Goal: Transaction & Acquisition: Purchase product/service

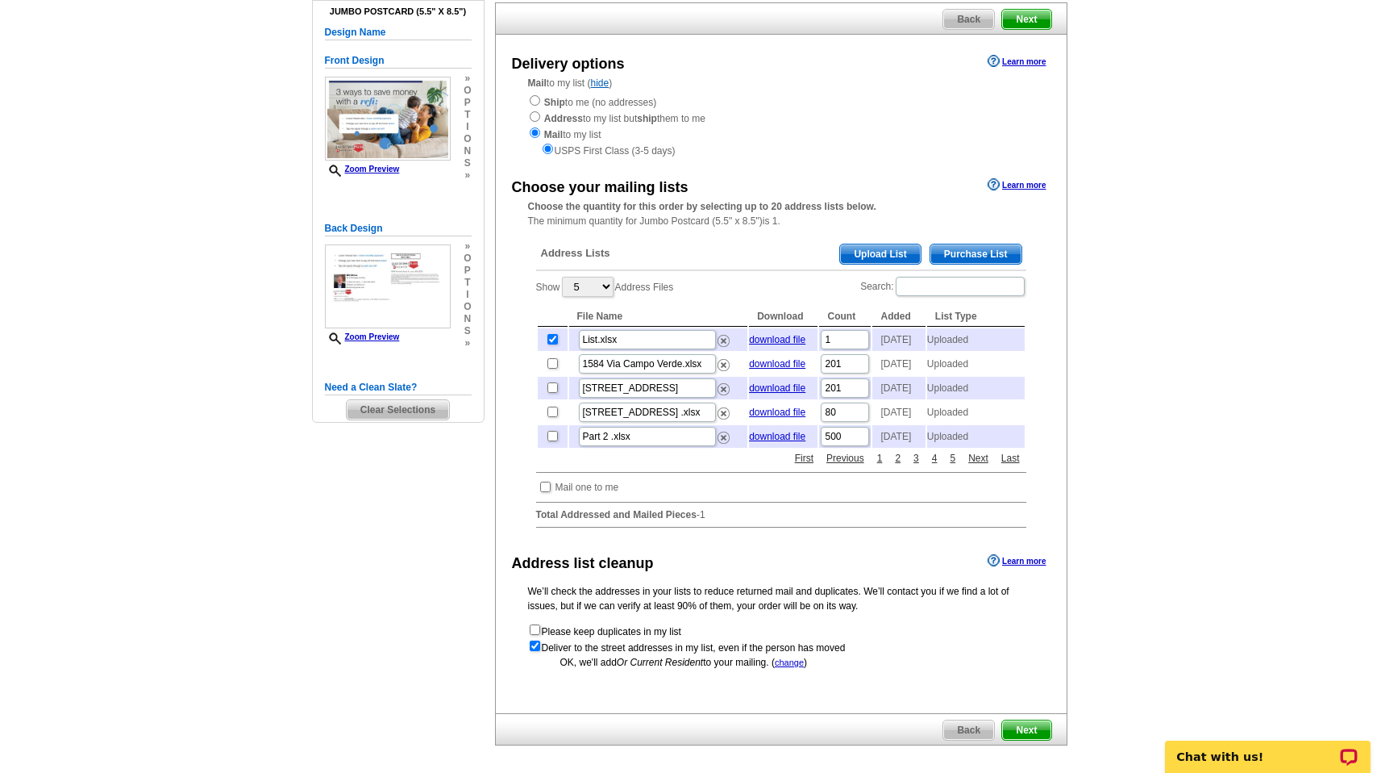
click at [195, 566] on main "Need Help? call 800-260-5887, chat with support, or have our designers make som…" at bounding box center [690, 399] width 1381 height 859
click at [483, 493] on div "Need Help? call 800-260-5887, chat with support, or have our designers make som…" at bounding box center [691, 392] width 774 height 844
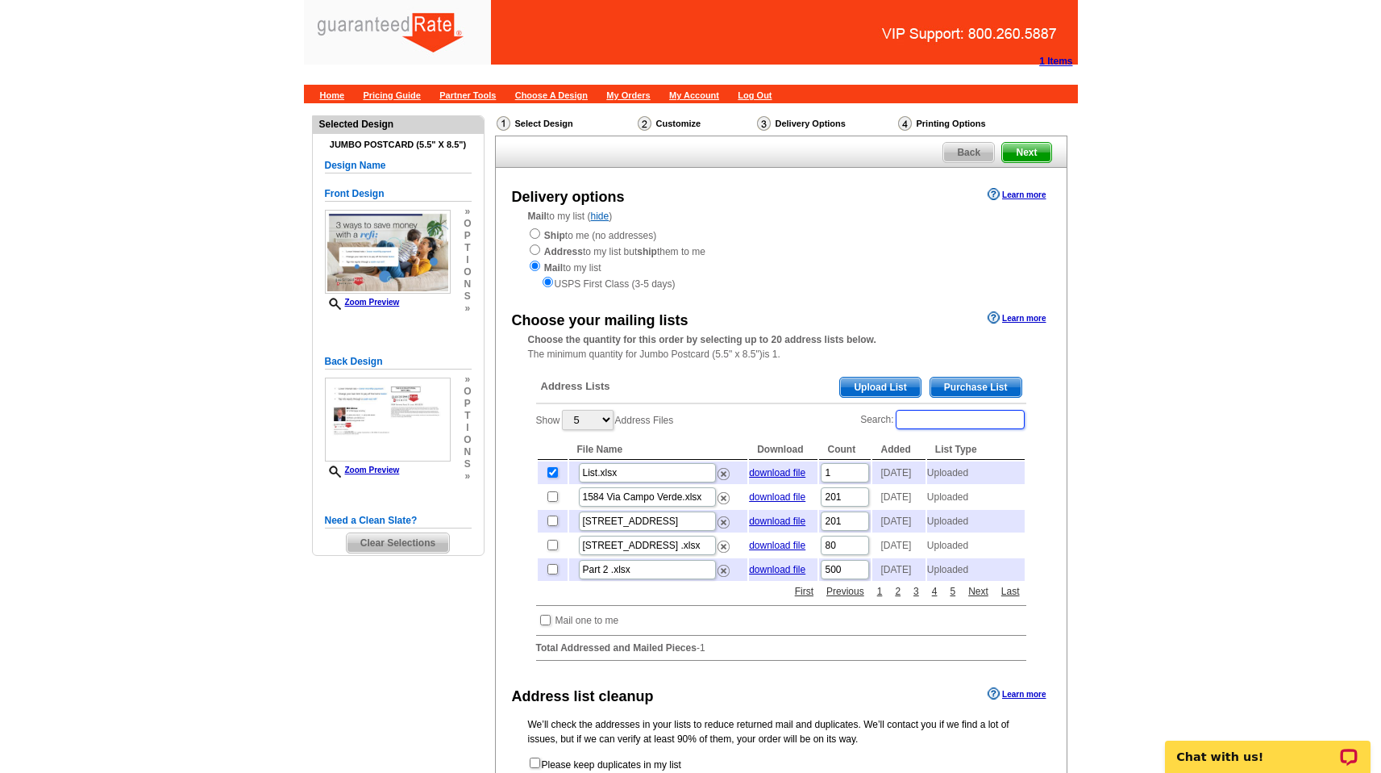
click at [948, 415] on input "Search:" at bounding box center [960, 419] width 129 height 19
click at [939, 419] on input "Search:" at bounding box center [960, 419] width 129 height 19
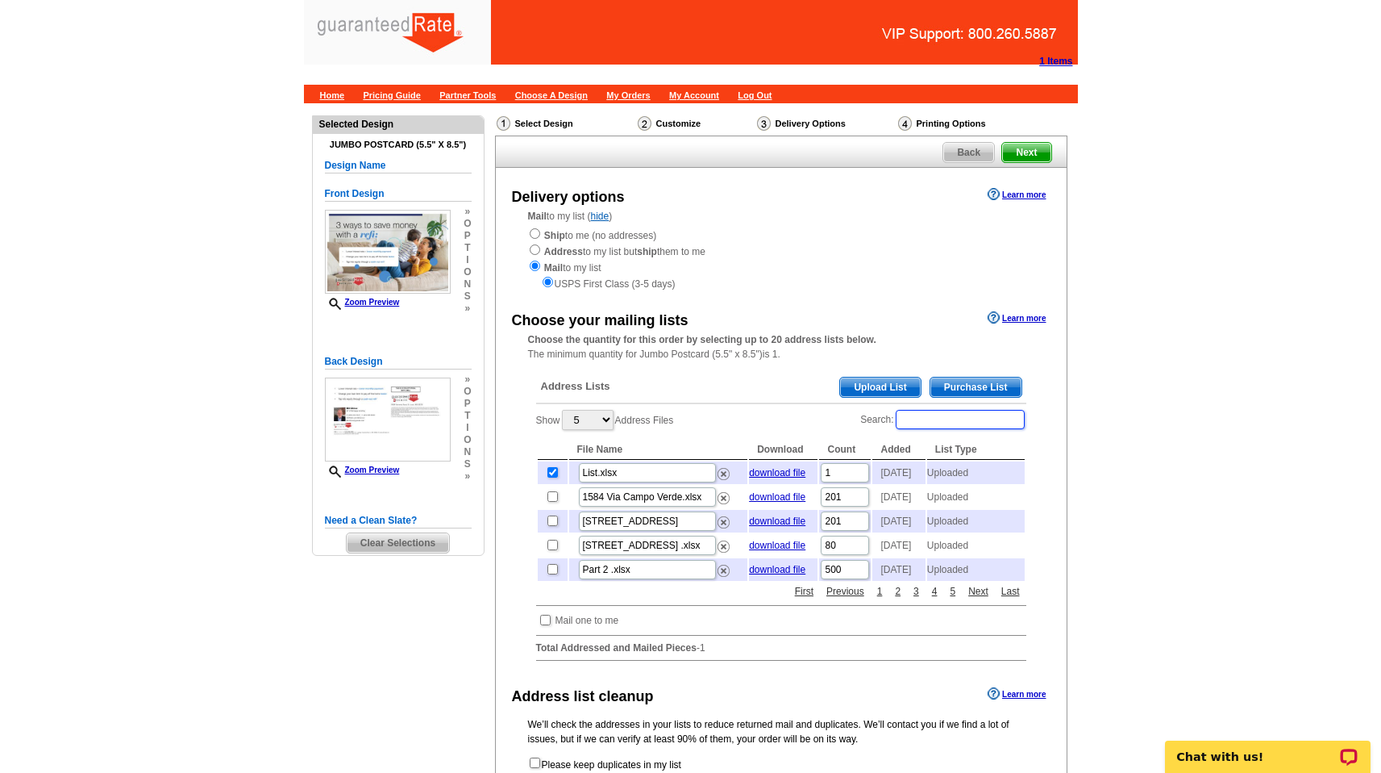
paste input "207 Balmoral Gardens Ct, Lake Saint Louis, MO 63367"
type input "207 Balmoral Gardens Ct, Lake Saint Louis, MO 63367"
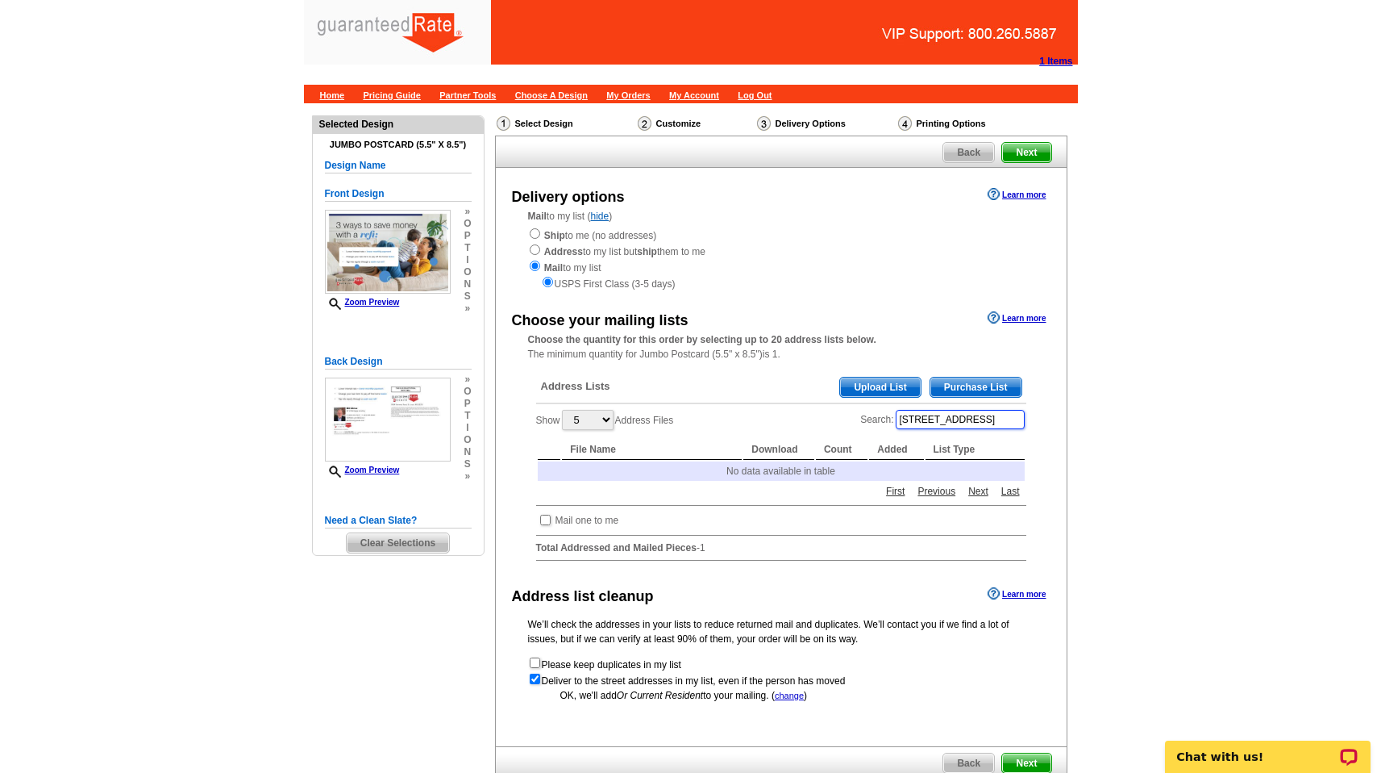
click at [939, 419] on input "207 Balmoral Gardens Ct, Lake Saint Louis, MO 63367" at bounding box center [960, 419] width 129 height 19
click at [1337, 289] on main "Need Help? call 800-260-5887, chat with support, or have our designers make som…" at bounding box center [690, 482] width 1381 height 759
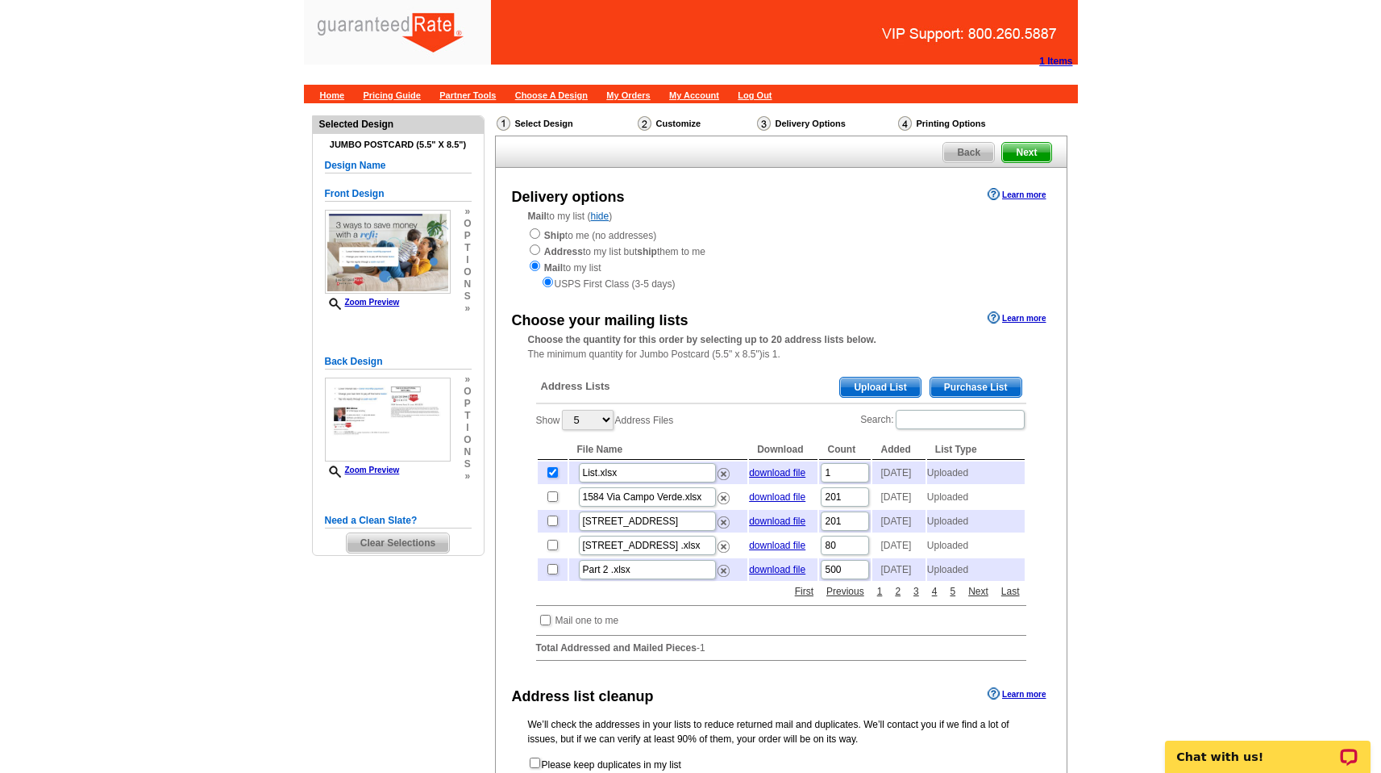
click at [968, 385] on span "Purchase List" at bounding box center [976, 386] width 91 height 19
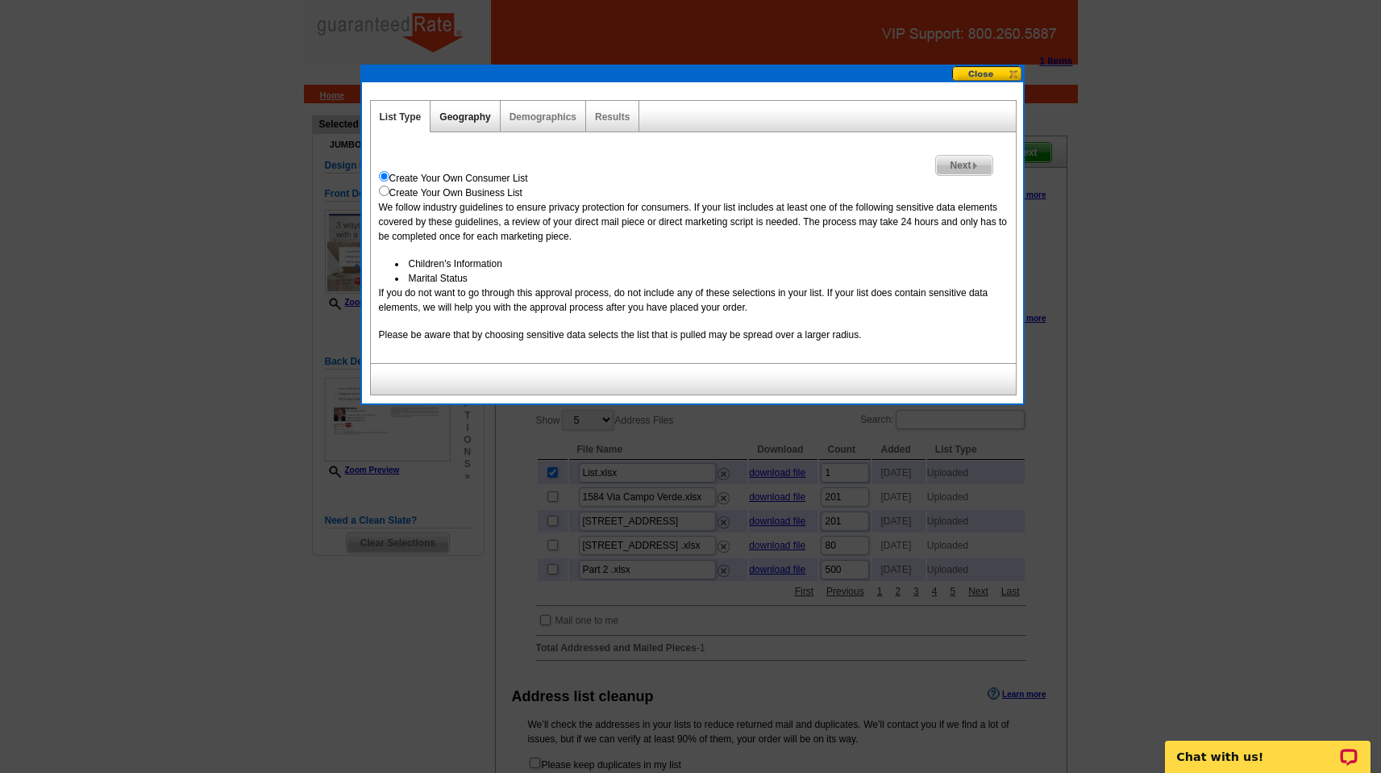
click at [473, 116] on link "Geography" at bounding box center [464, 116] width 51 height 11
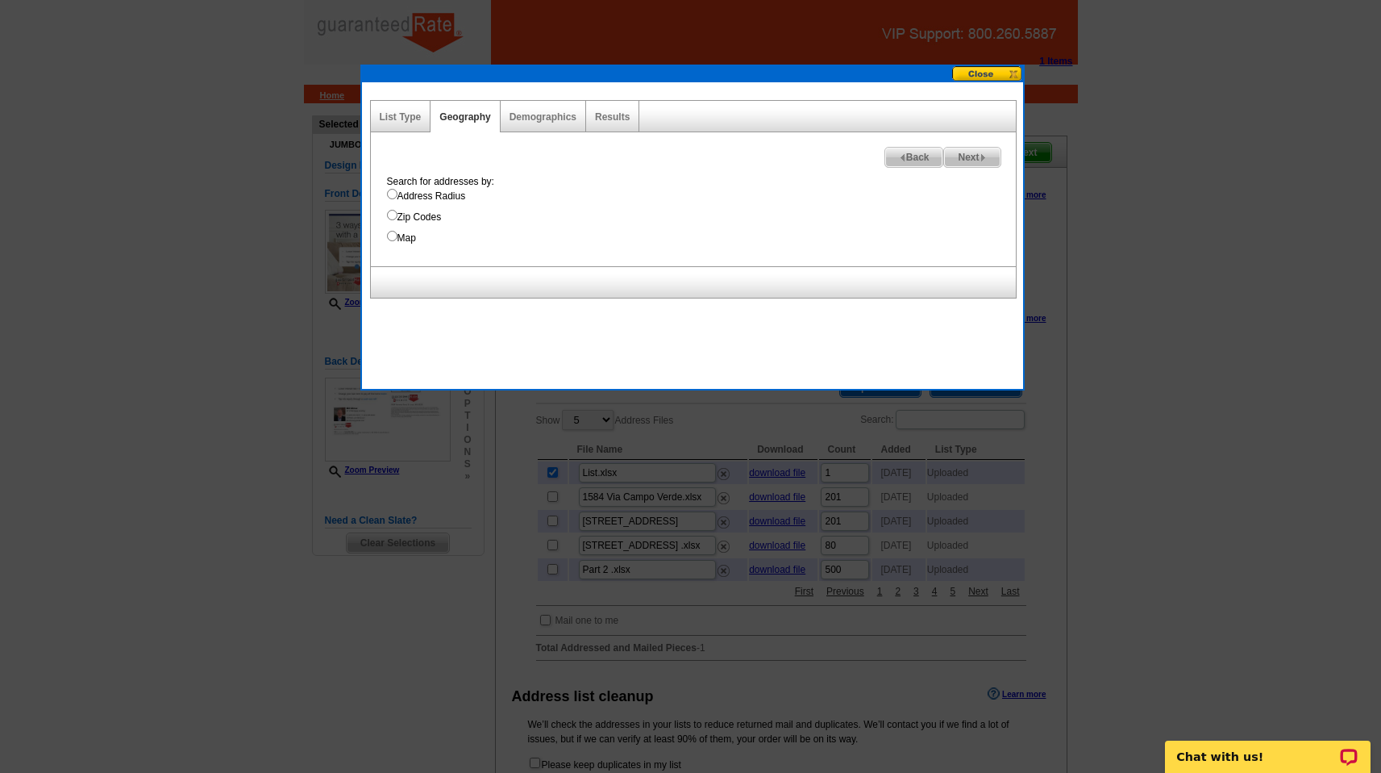
click at [396, 123] on div "List Type" at bounding box center [401, 116] width 60 height 31
click at [400, 115] on link "List Type" at bounding box center [401, 116] width 42 height 11
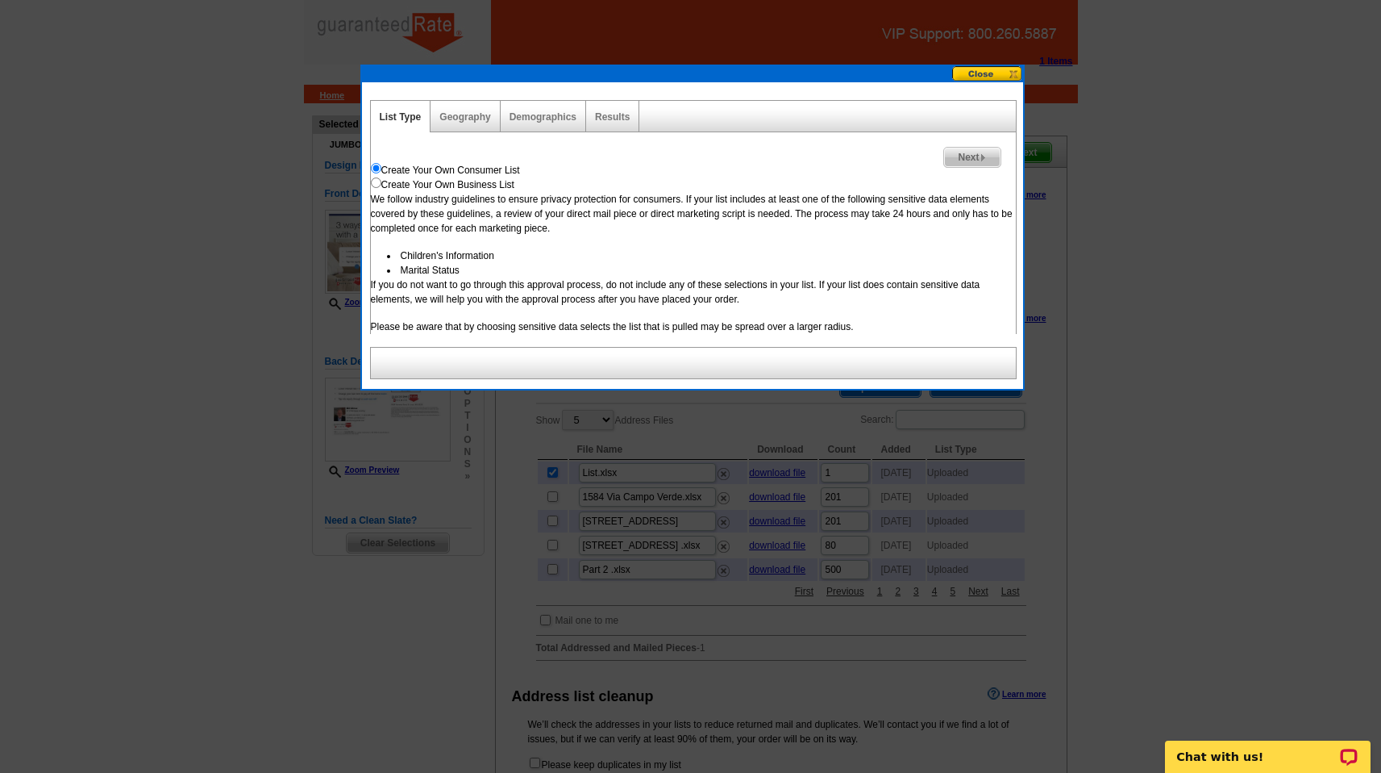
click at [431, 127] on div "Geography" at bounding box center [465, 116] width 69 height 31
click at [481, 92] on div "List Type Geography Map Demographics Results Next Create Your Own Consumer List…" at bounding box center [692, 234] width 661 height 305
click at [463, 112] on link "Geography" at bounding box center [464, 116] width 51 height 11
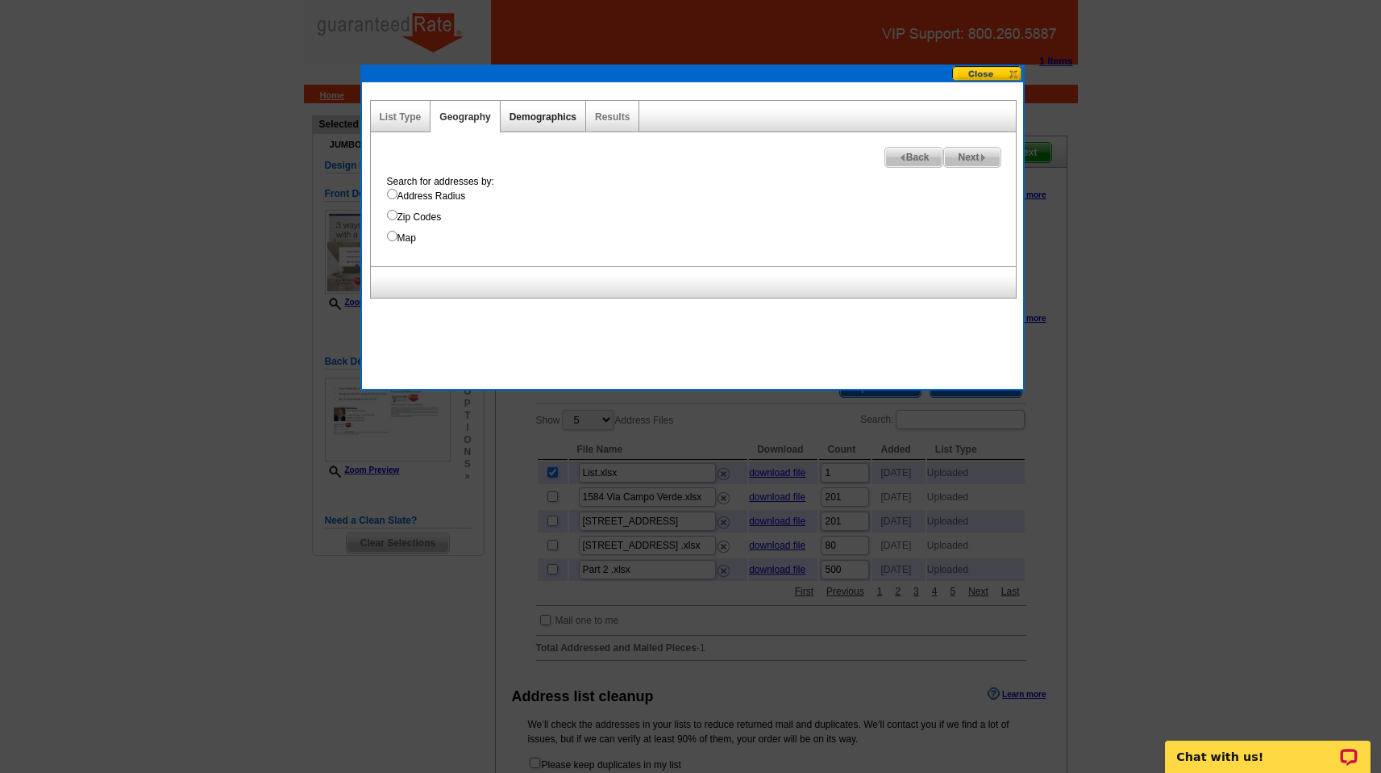
click at [548, 113] on link "Demographics" at bounding box center [543, 116] width 67 height 11
select select
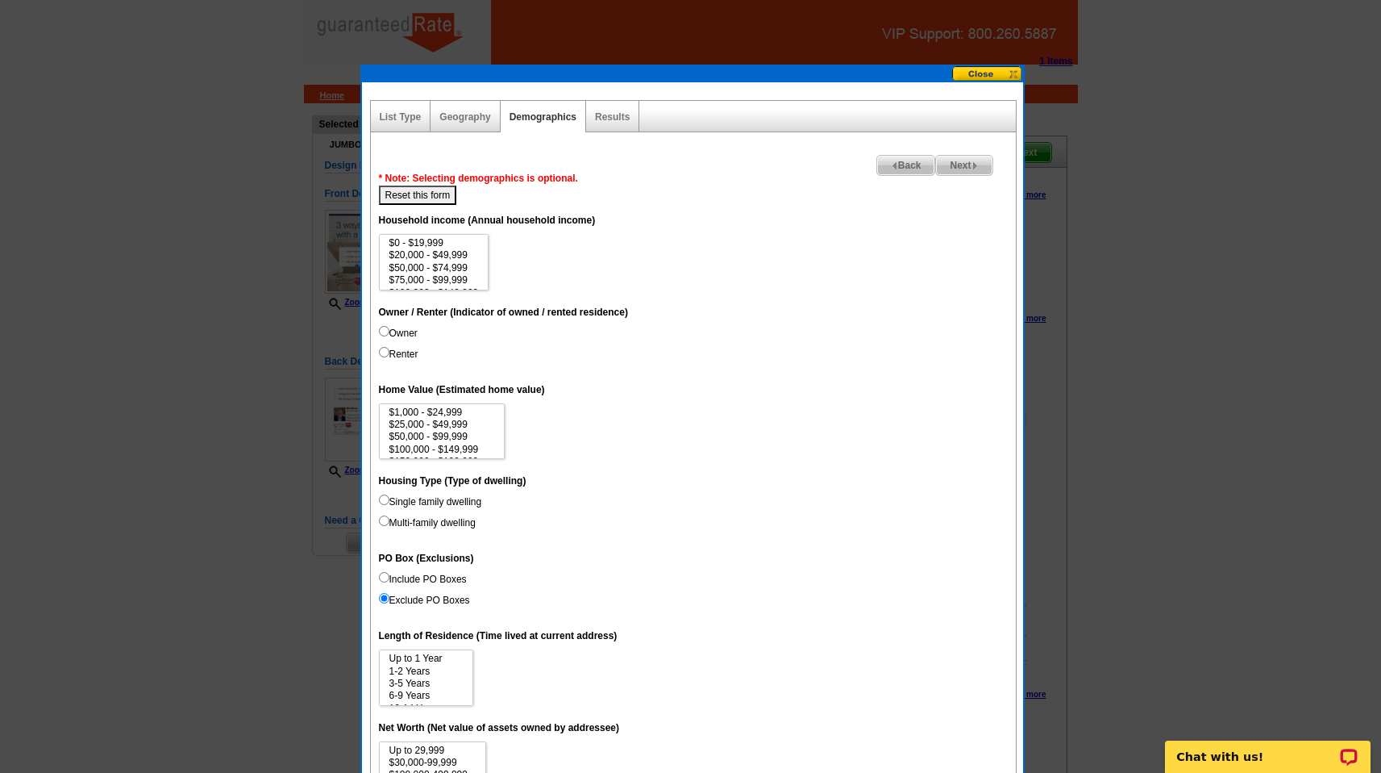
click at [973, 66] on button at bounding box center [987, 73] width 71 height 15
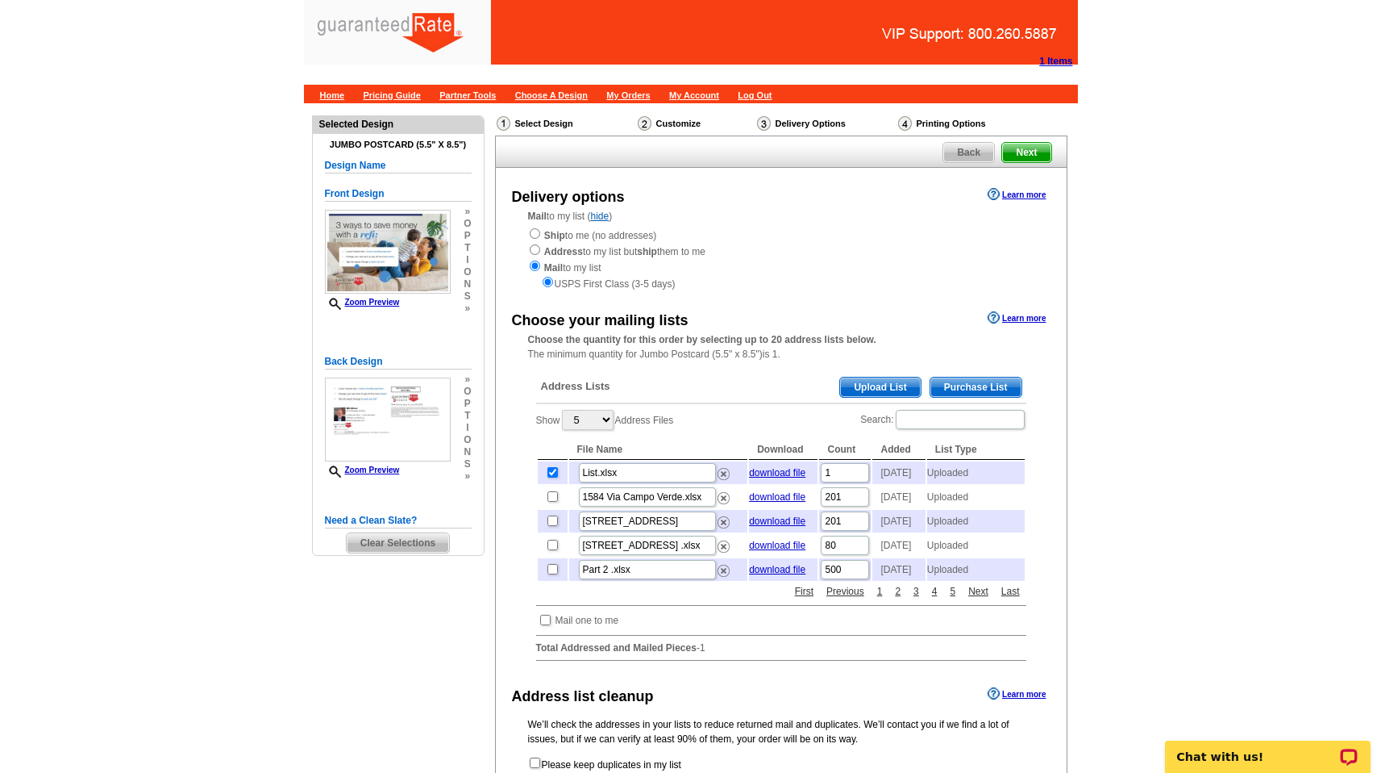
click at [886, 386] on span "Upload List" at bounding box center [880, 386] width 80 height 19
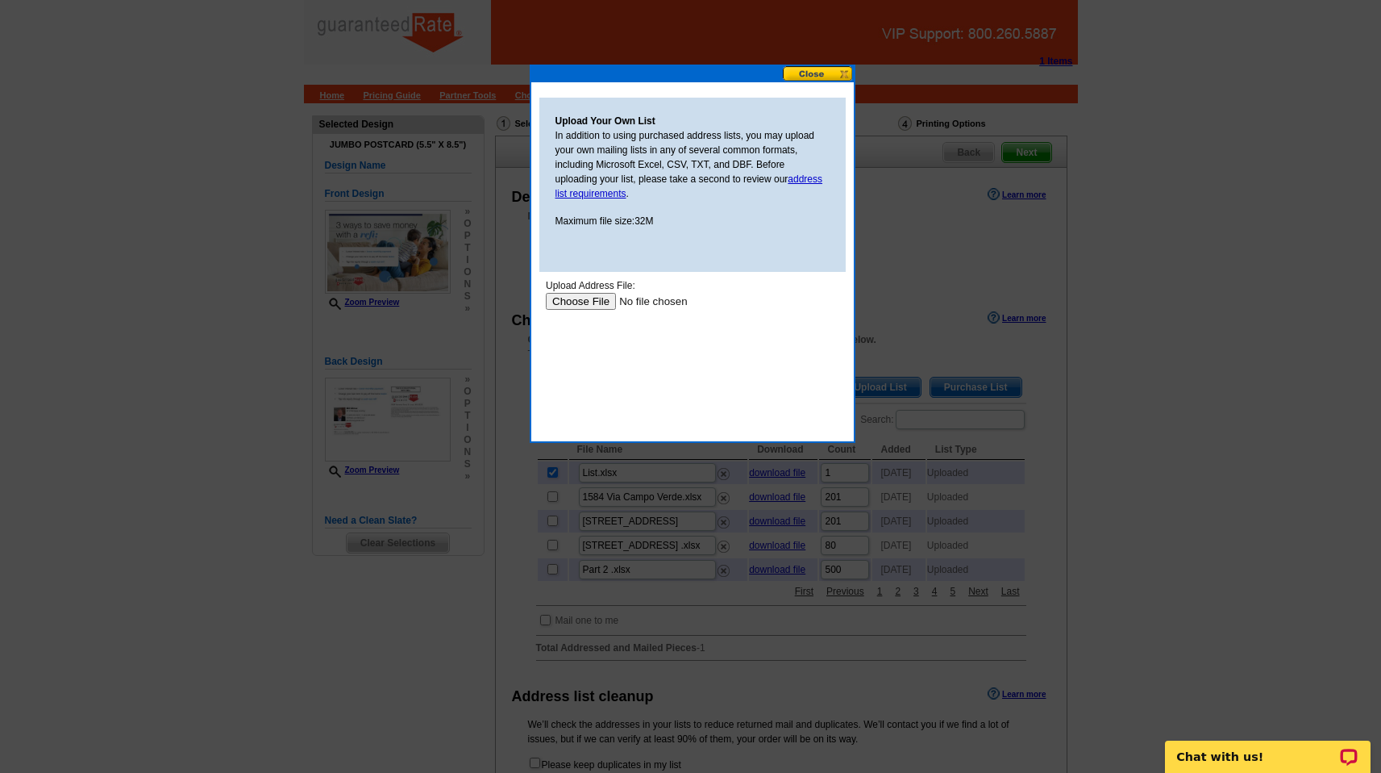
click at [593, 302] on input "file" at bounding box center [647, 301] width 204 height 17
click at [797, 76] on button at bounding box center [818, 73] width 71 height 15
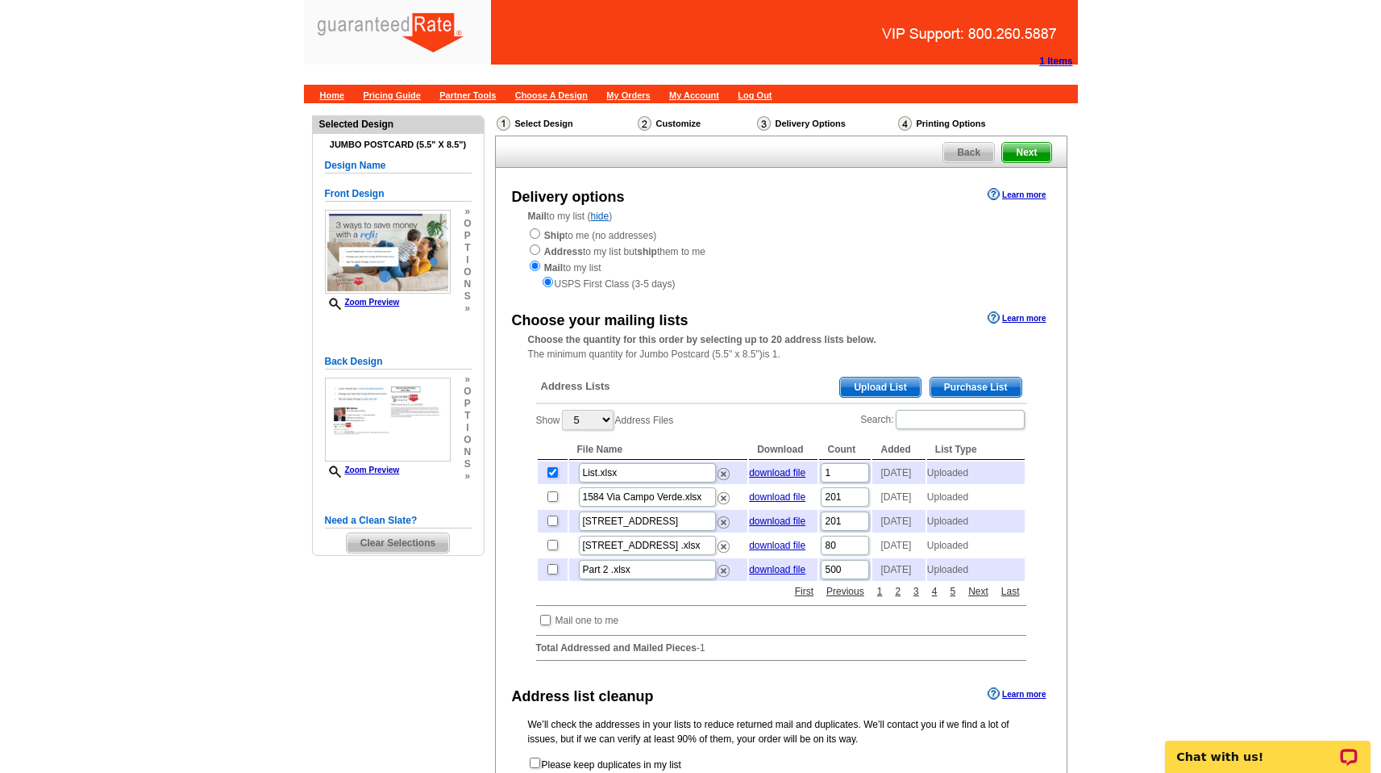
click at [1272, 348] on main "Need Help? call 800-260-5887, chat with support, or have our designers make som…" at bounding box center [690, 532] width 1381 height 859
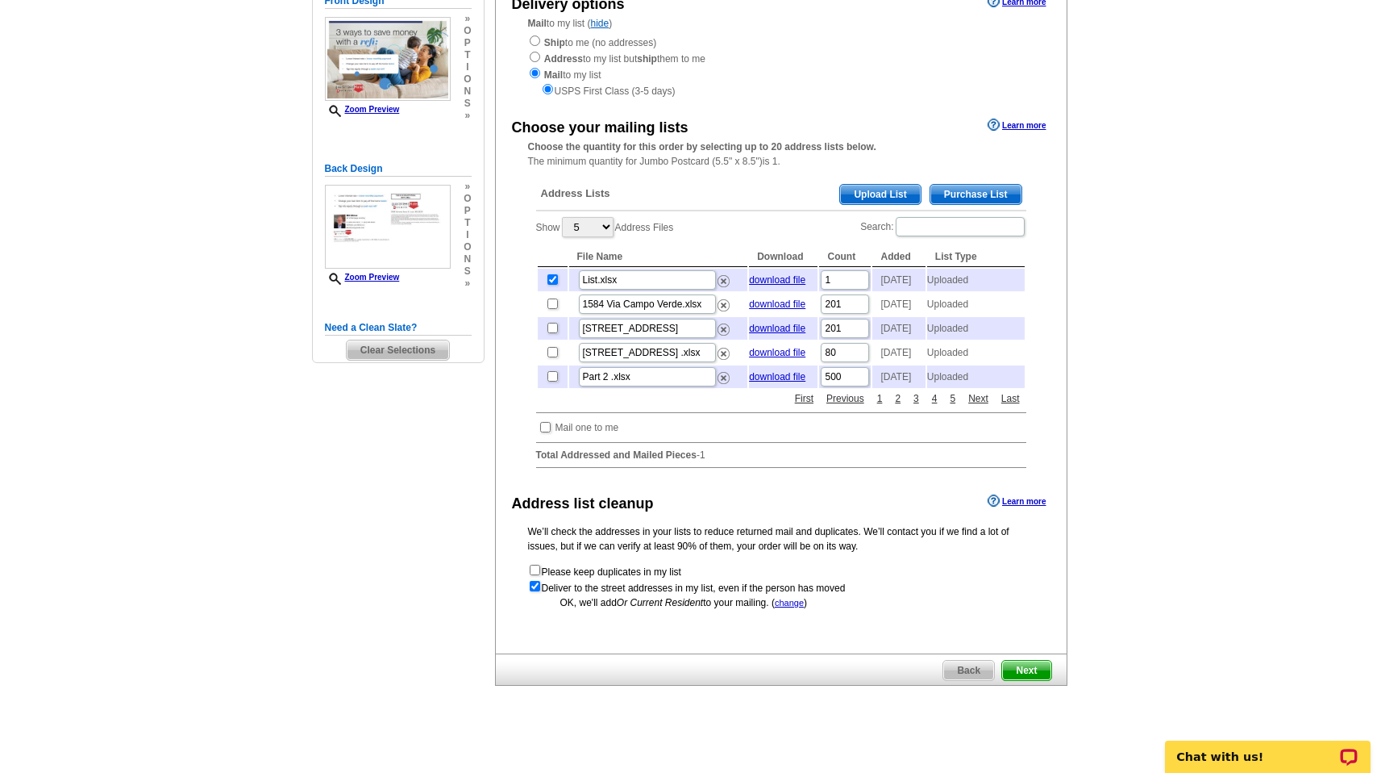
scroll to position [188, 0]
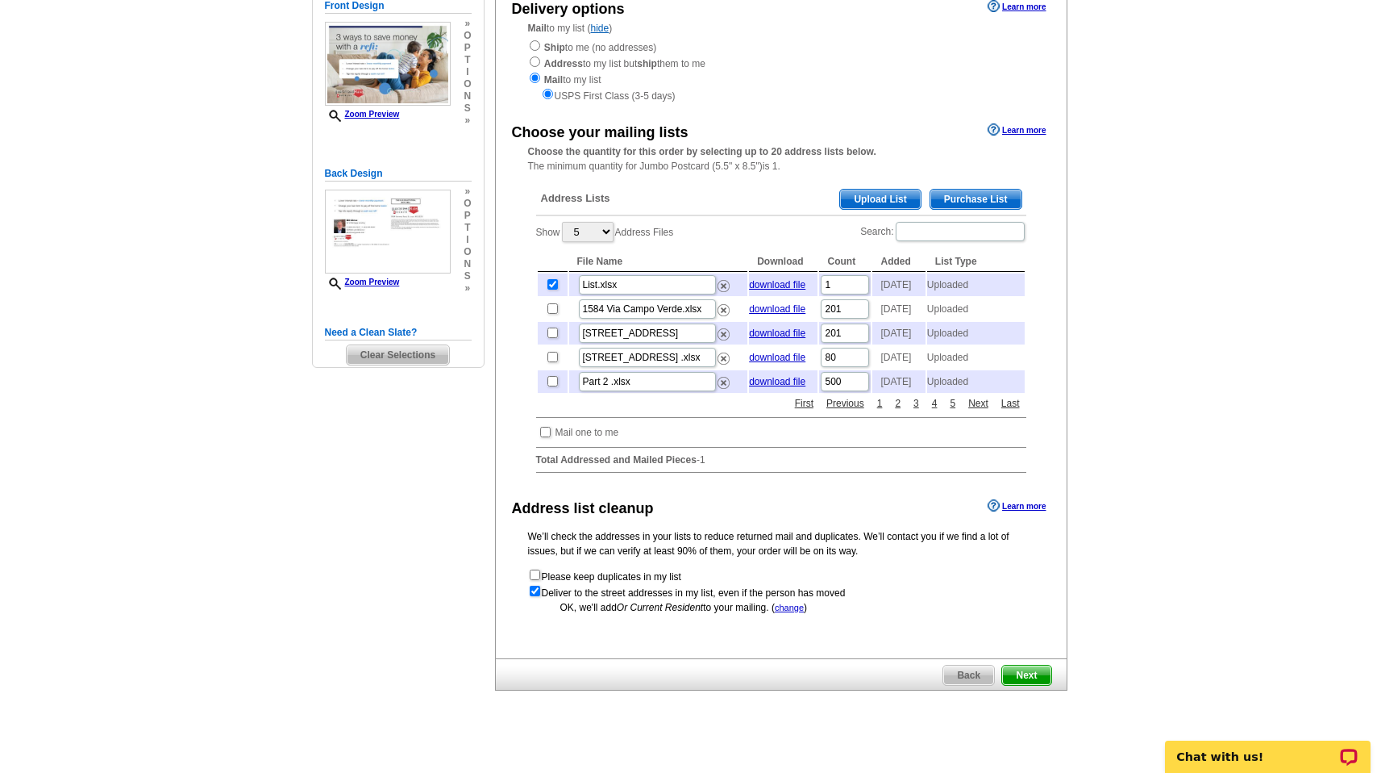
click at [1150, 347] on main "Need Help? call 800-260-5887, chat with support, or have our designers make som…" at bounding box center [690, 344] width 1381 height 859
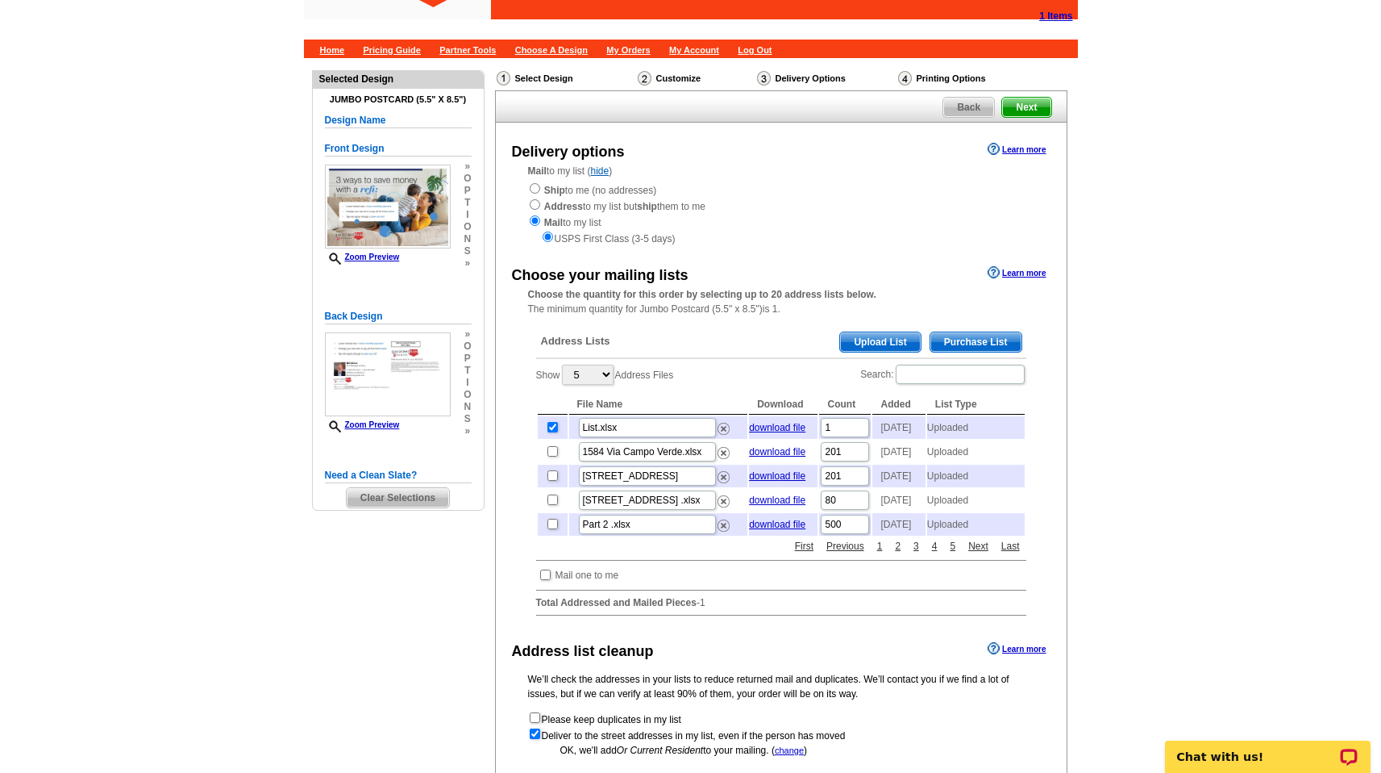
scroll to position [0, 0]
